Goal: Find specific fact: Find specific fact

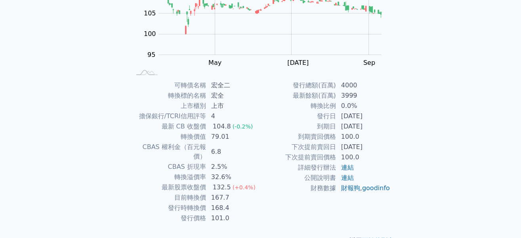
scroll to position [128, 0]
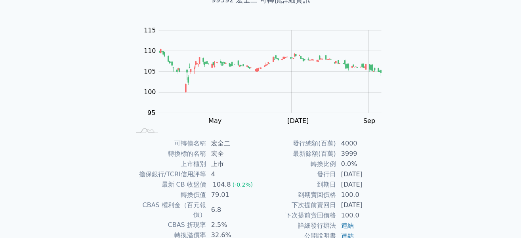
scroll to position [99, 0]
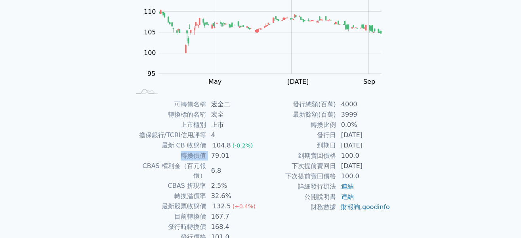
drag, startPoint x: 179, startPoint y: 153, endPoint x: 206, endPoint y: 156, distance: 27.6
click at [206, 156] on tr "轉換價值 79.01" at bounding box center [196, 156] width 130 height 10
copy tr "轉換價值"
